Goal: Use online tool/utility

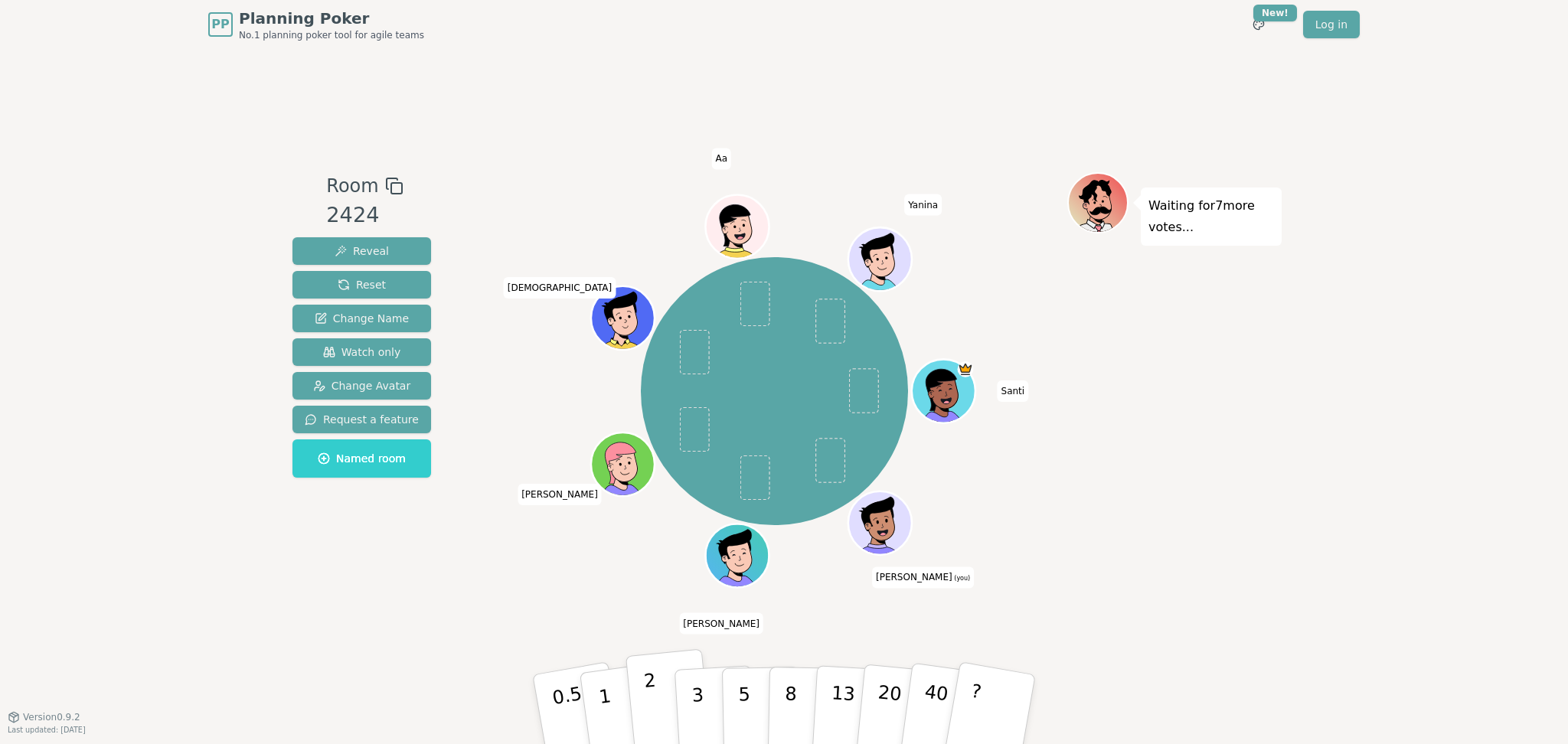
click at [645, 330] on button "2" at bounding box center [669, 710] width 87 height 122
click at [426, 330] on div "Room 2424 Reveal Reset Change Name Watch only Change Avatar Request a feature N…" at bounding box center [784, 383] width 996 height 668
click at [559, 330] on p "0.5" at bounding box center [570, 711] width 43 height 86
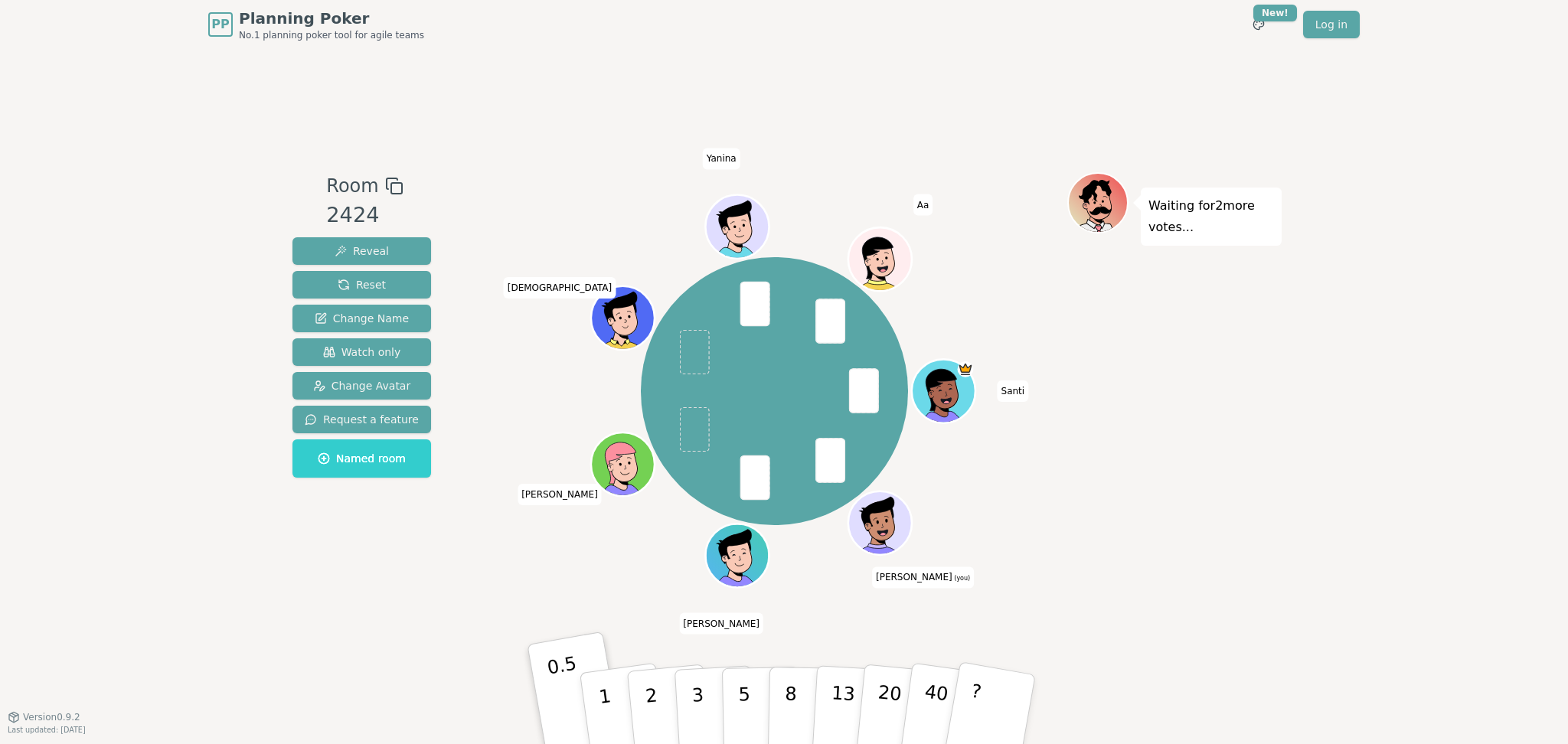
click at [135, 330] on div "PP Planning Poker No.1 planning poker tool for agile teams Toggle theme New! Lo…" at bounding box center [784, 372] width 1568 height 744
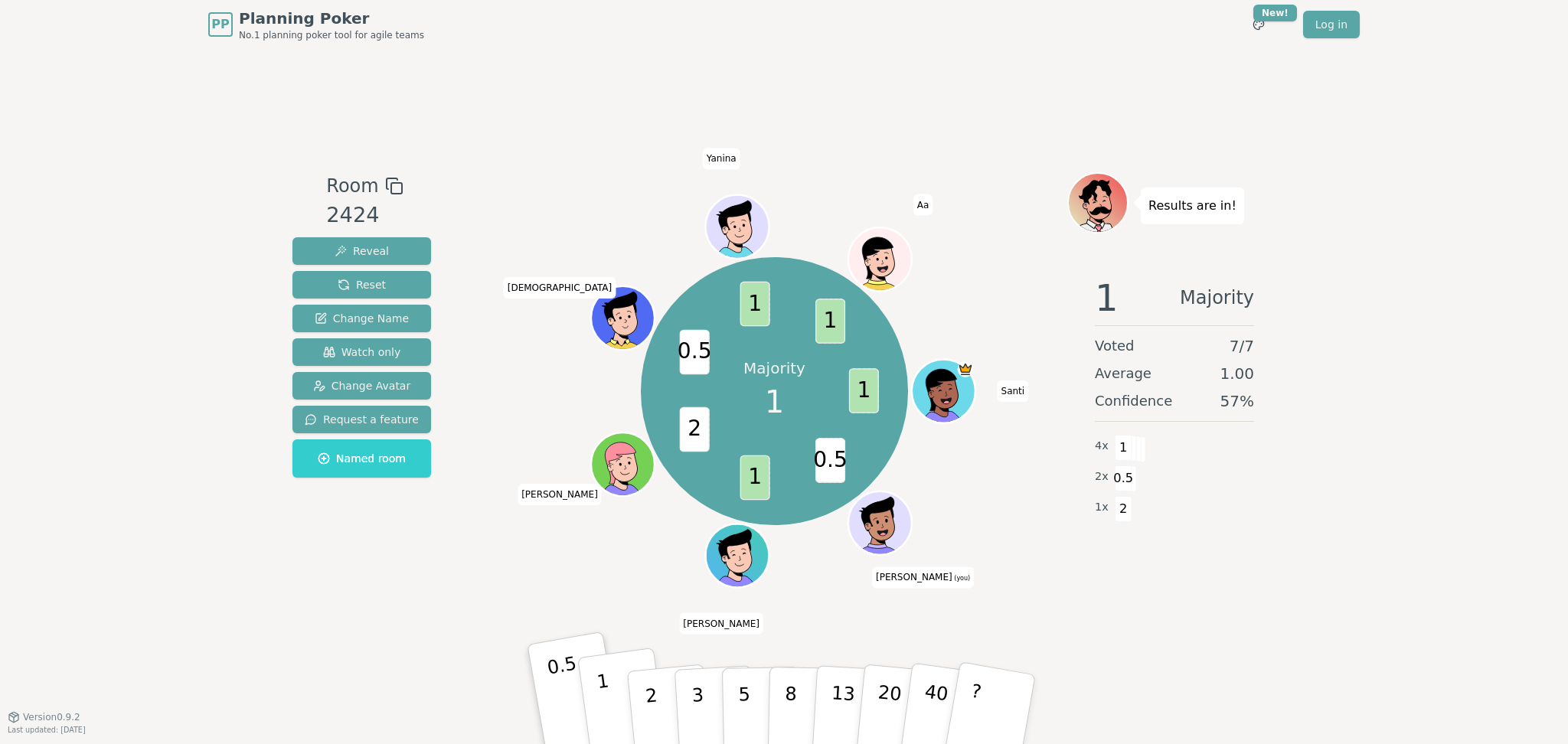
click at [619, 330] on button "1" at bounding box center [623, 710] width 91 height 124
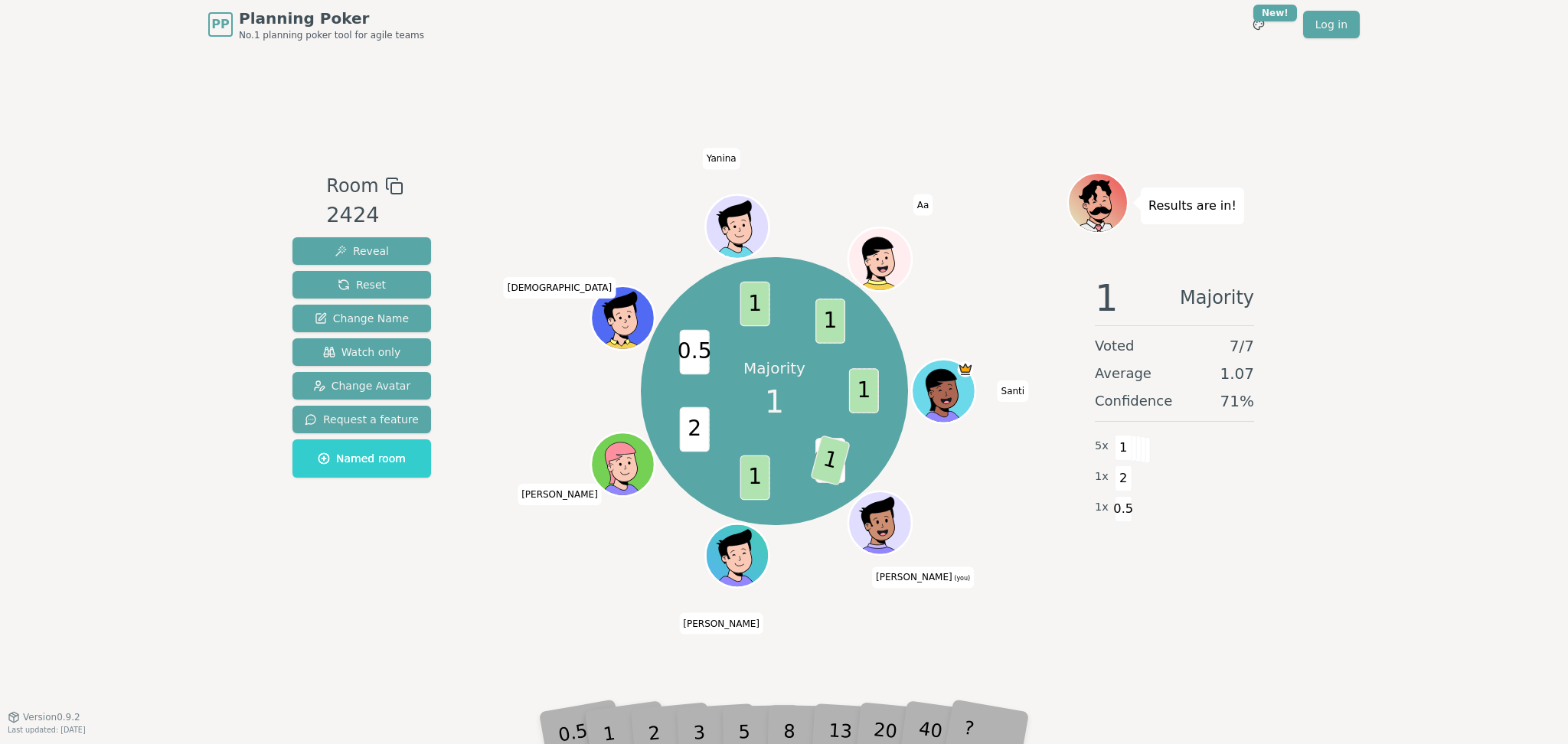
click at [388, 330] on div "Room 2424 Reveal Reset Change Name Watch only Change Avatar Request a feature N…" at bounding box center [784, 383] width 996 height 668
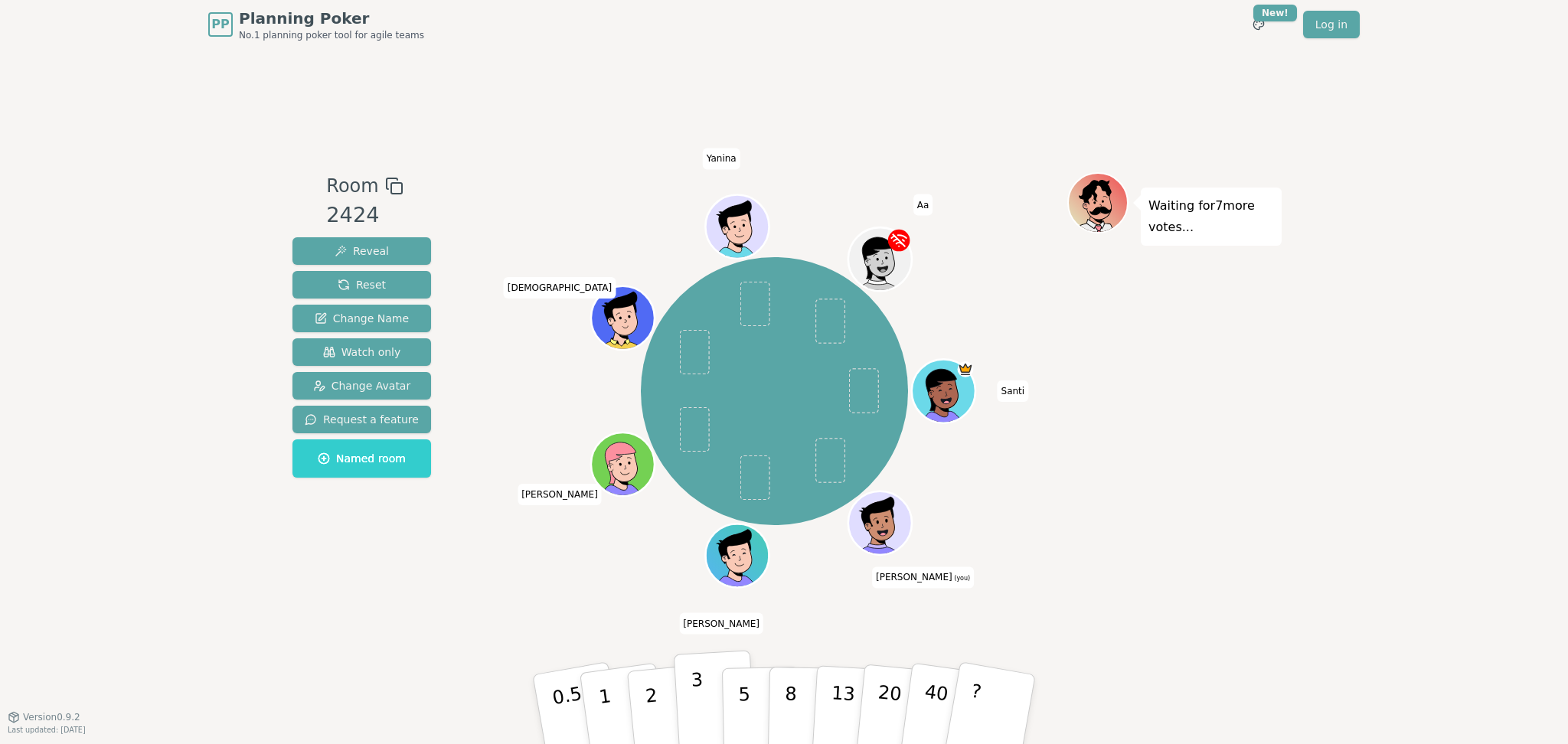
click at [694, 330] on p "3" at bounding box center [699, 711] width 17 height 83
click at [190, 330] on div "PP Planning Poker No.1 planning poker tool for agile teams Toggle theme New! Lo…" at bounding box center [784, 372] width 1568 height 744
click at [743, 330] on p "5" at bounding box center [745, 710] width 13 height 83
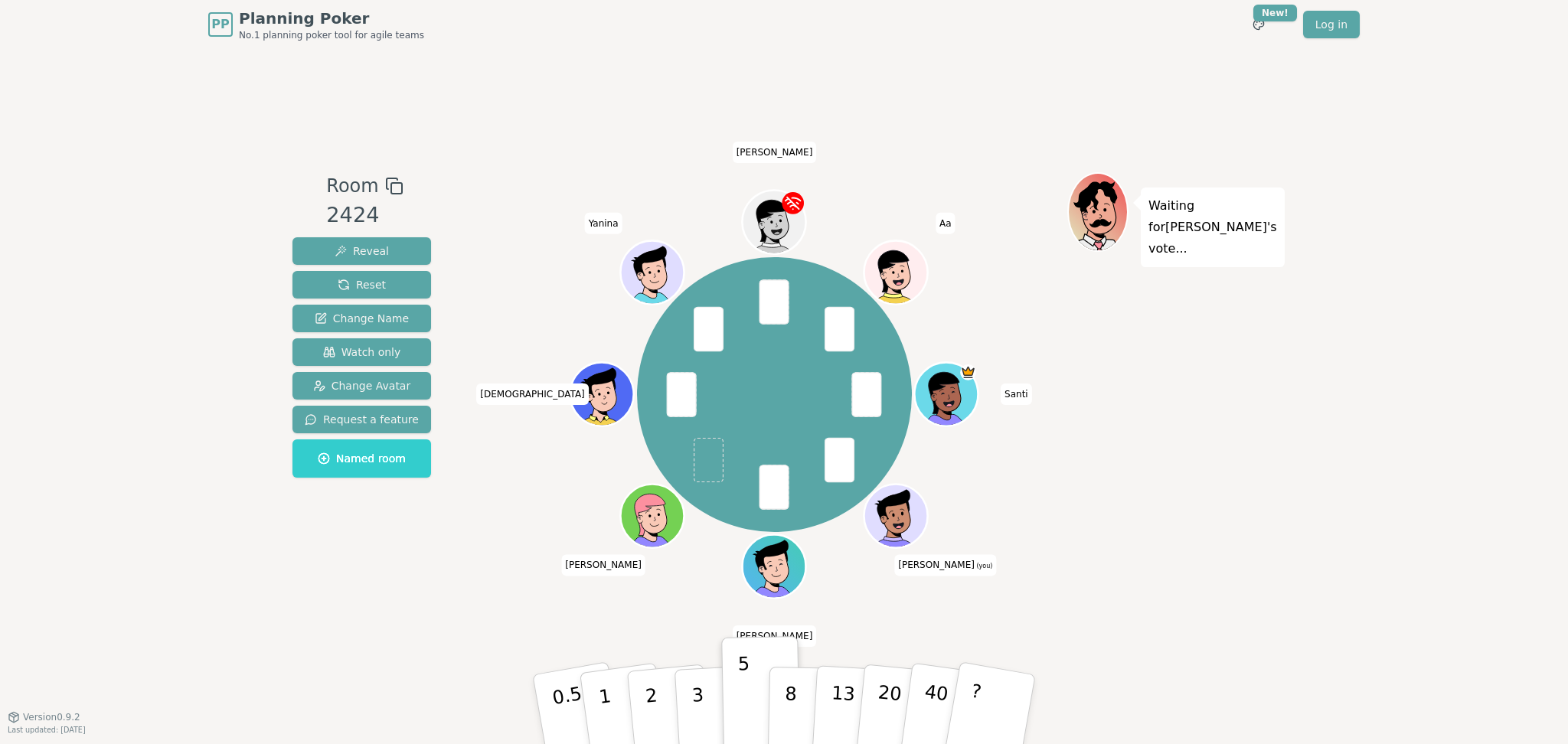
click at [773, 330] on div "PP Planning Poker No.1 planning poker tool for agile teams Toggle theme New! Lo…" at bounding box center [784, 372] width 1568 height 744
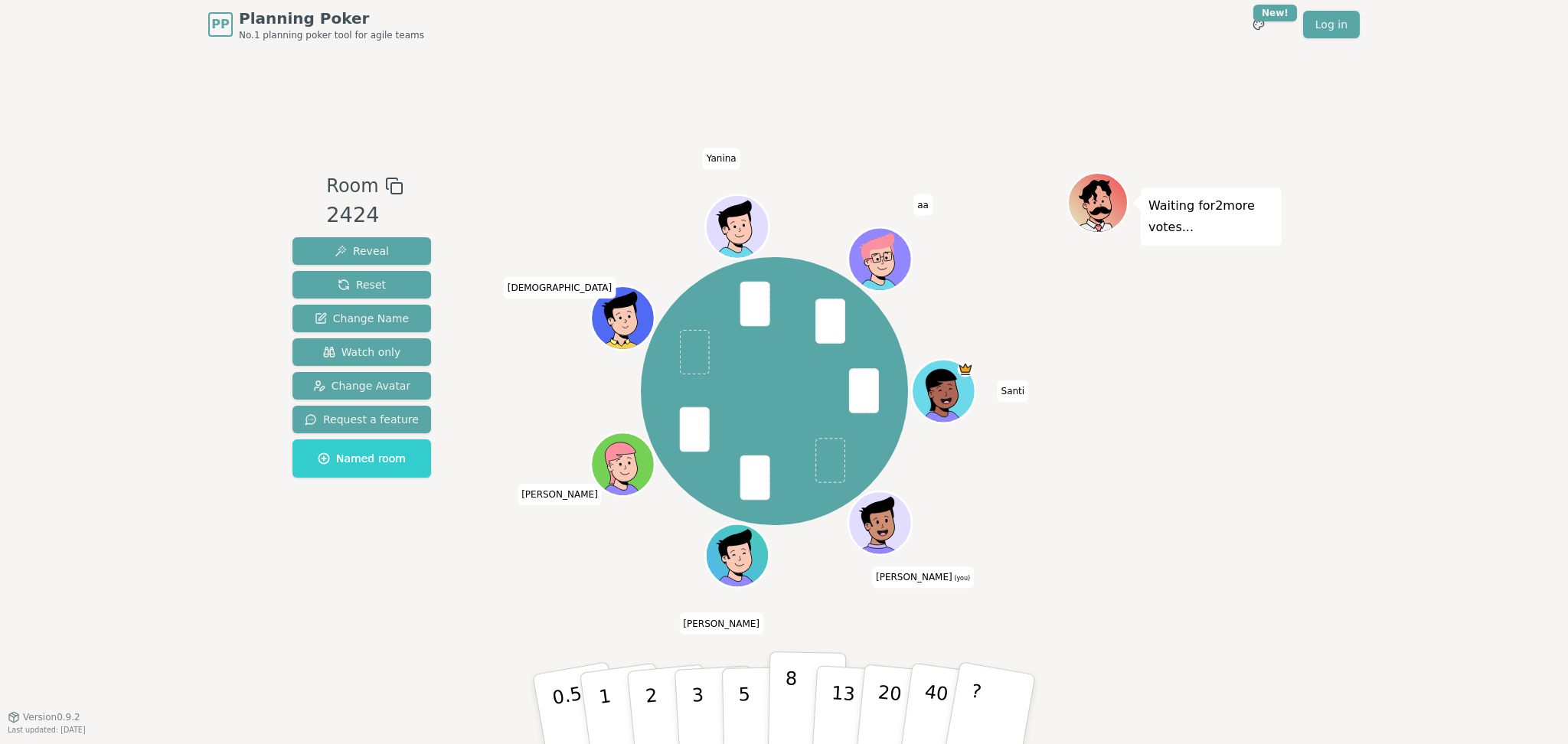
click at [773, 330] on button "8" at bounding box center [807, 709] width 79 height 116
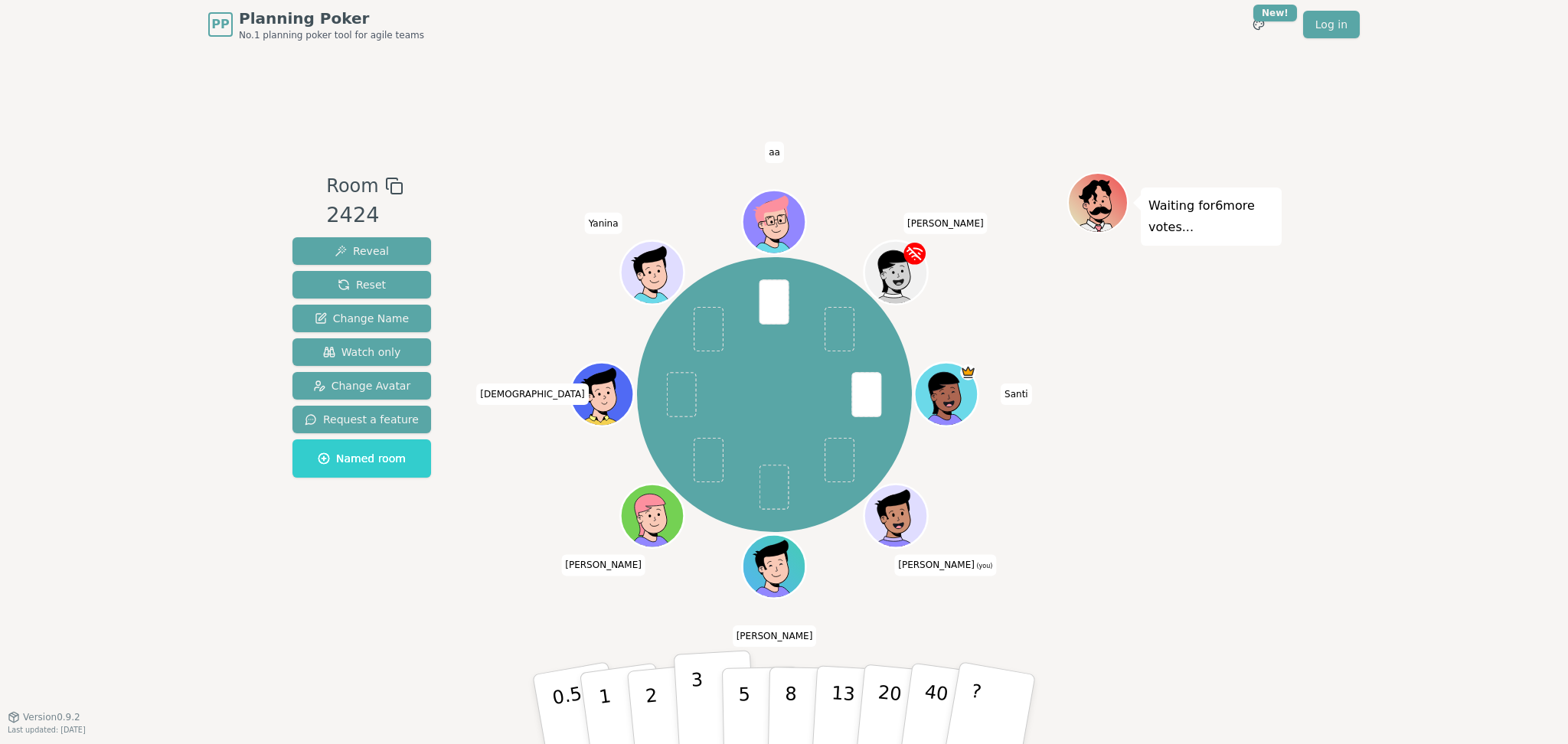
click at [703, 330] on button "3" at bounding box center [715, 710] width 84 height 120
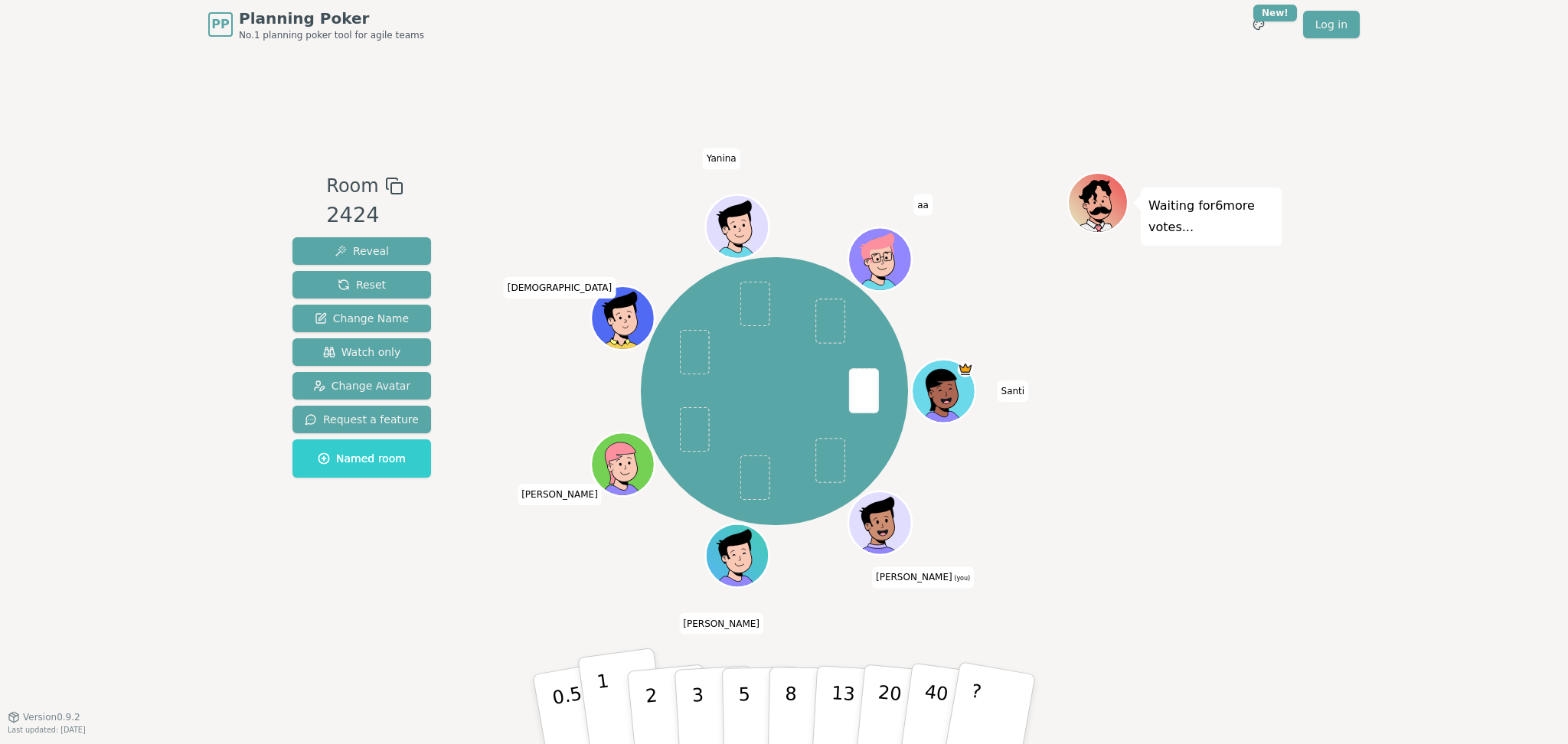
click at [619, 330] on button "1" at bounding box center [623, 710] width 91 height 124
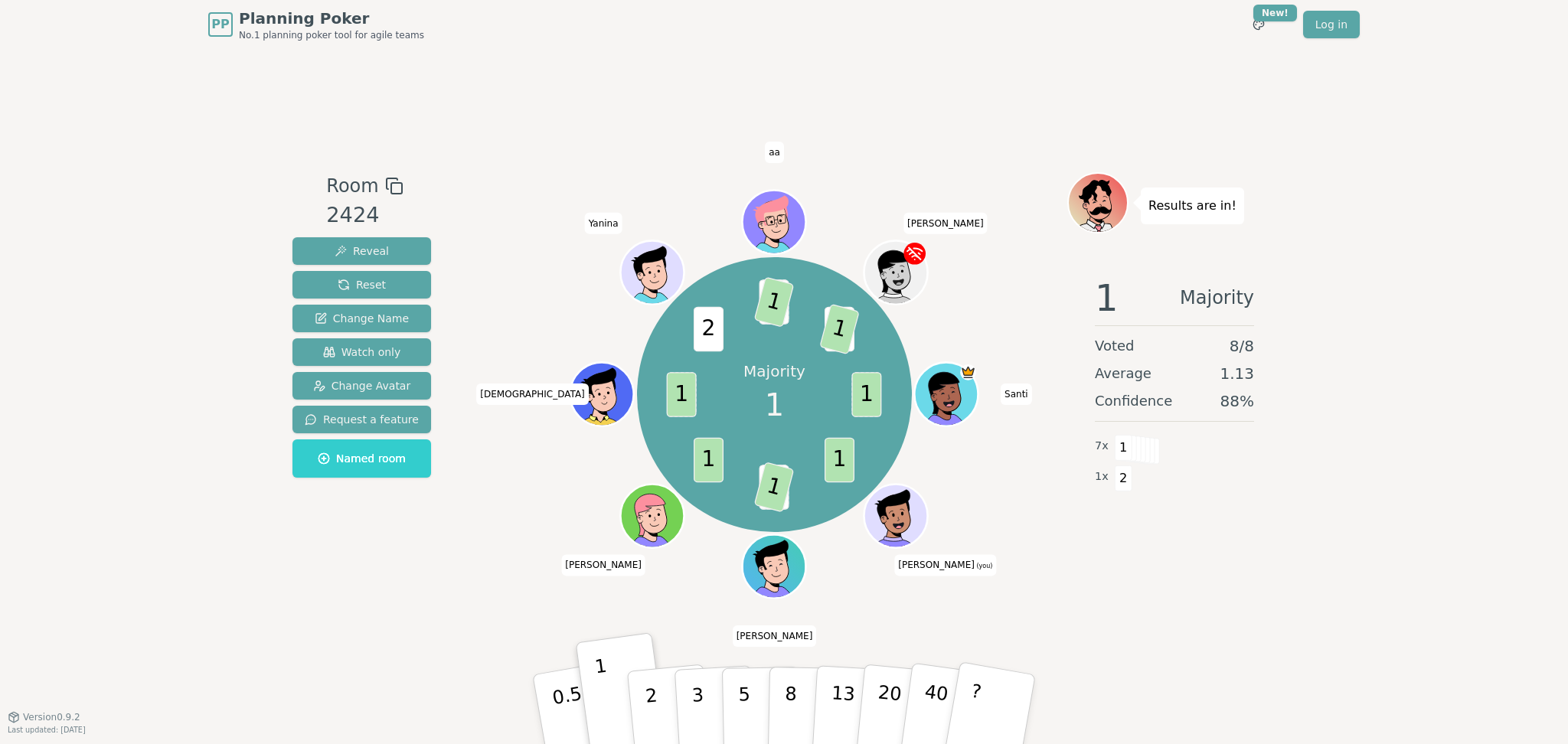
click at [773, 330] on div "PP Planning Poker No.1 planning poker tool for agile teams Toggle theme New! Lo…" at bounding box center [784, 372] width 1568 height 744
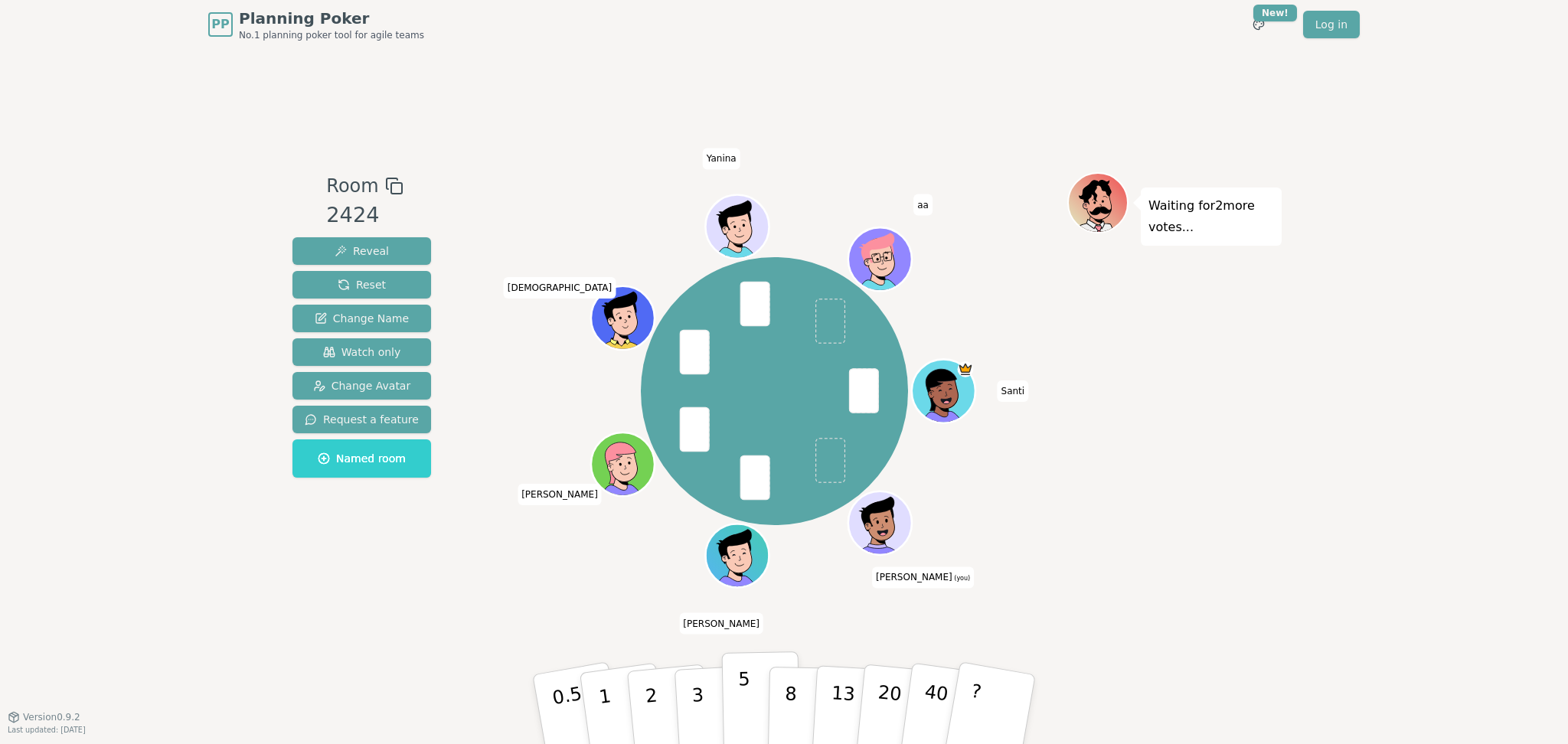
click at [744, 330] on p "5" at bounding box center [745, 710] width 13 height 83
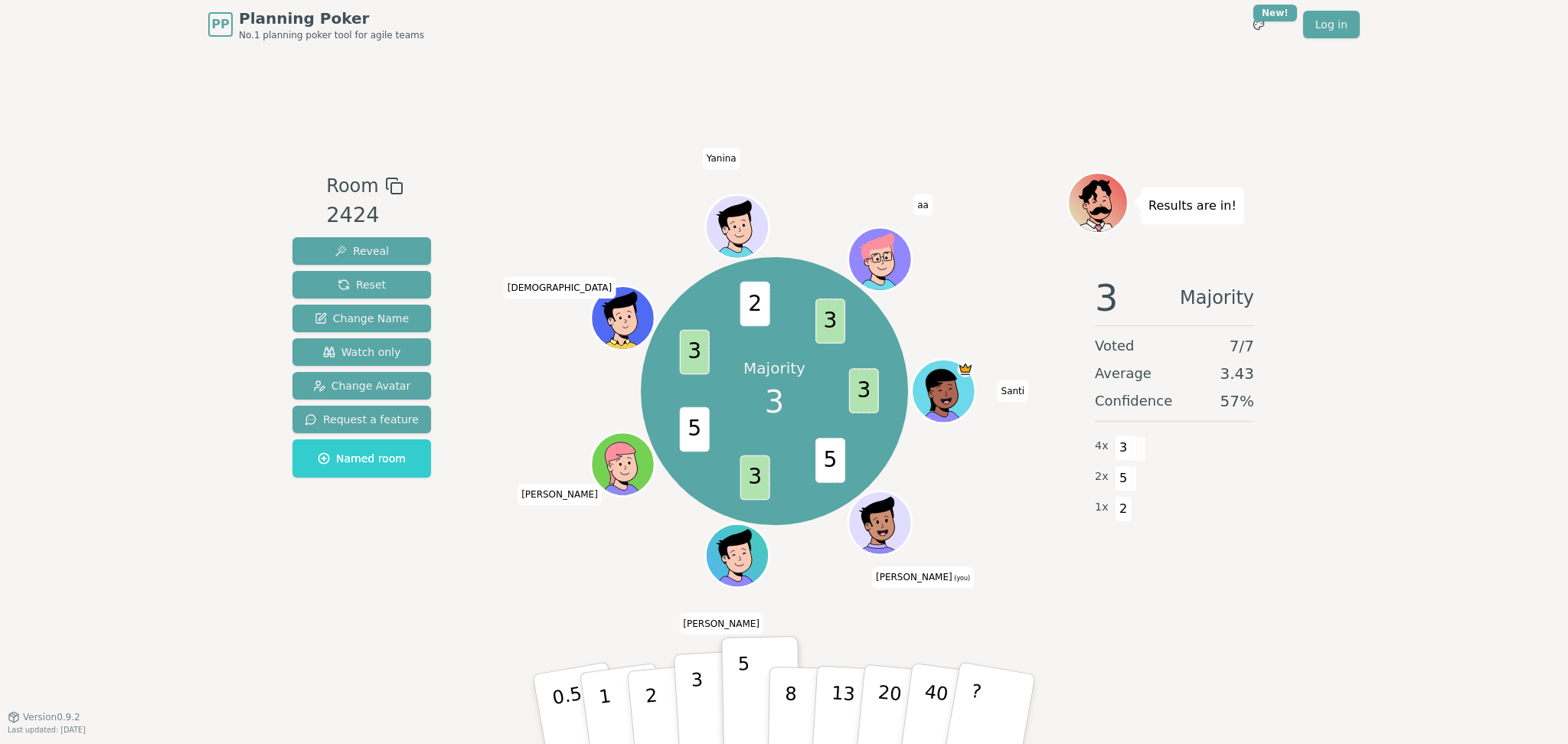
click at [714, 330] on button "3" at bounding box center [715, 710] width 84 height 120
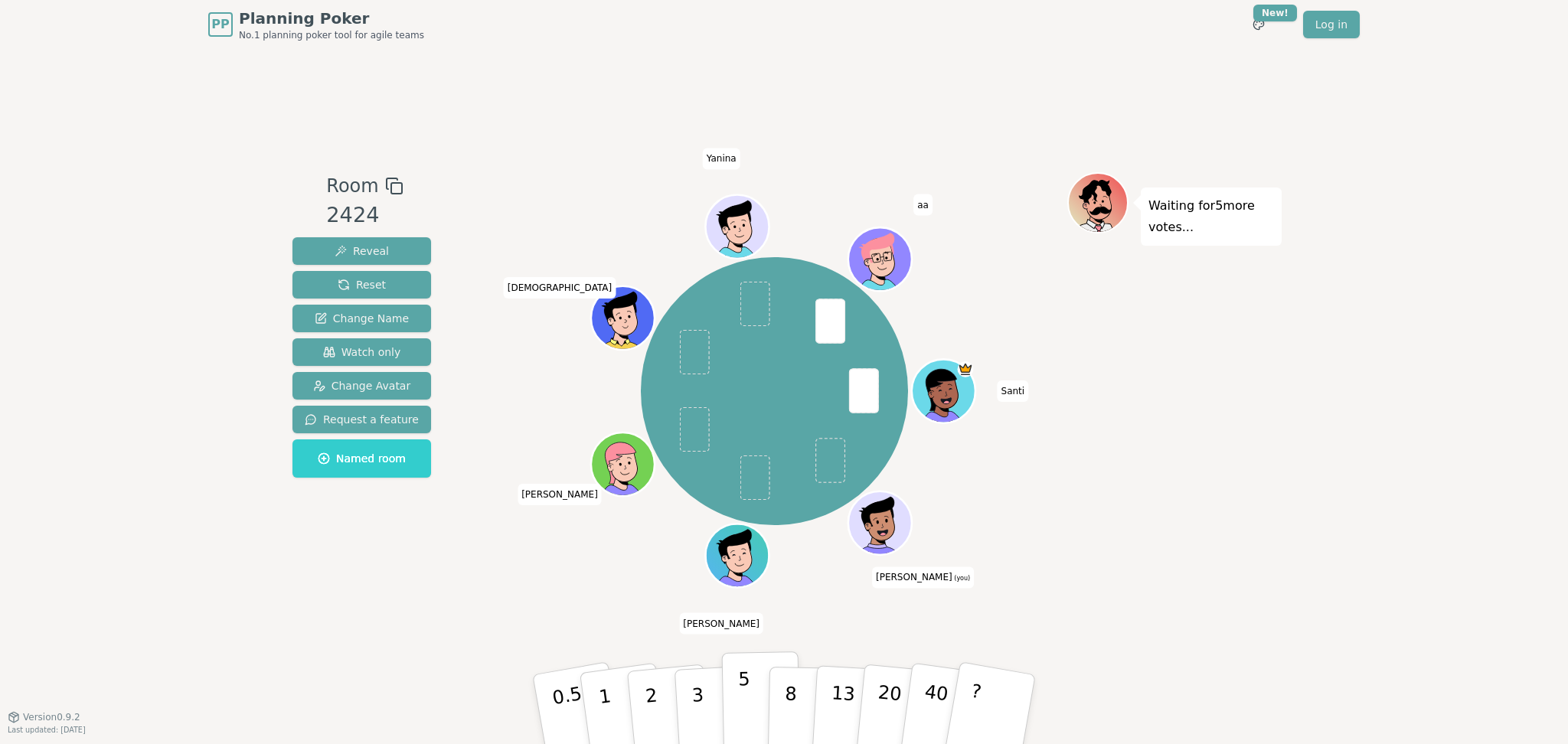
click at [752, 330] on button "5" at bounding box center [761, 709] width 79 height 116
click at [761, 330] on button "5" at bounding box center [761, 709] width 79 height 116
